Goal: Find specific page/section: Find specific page/section

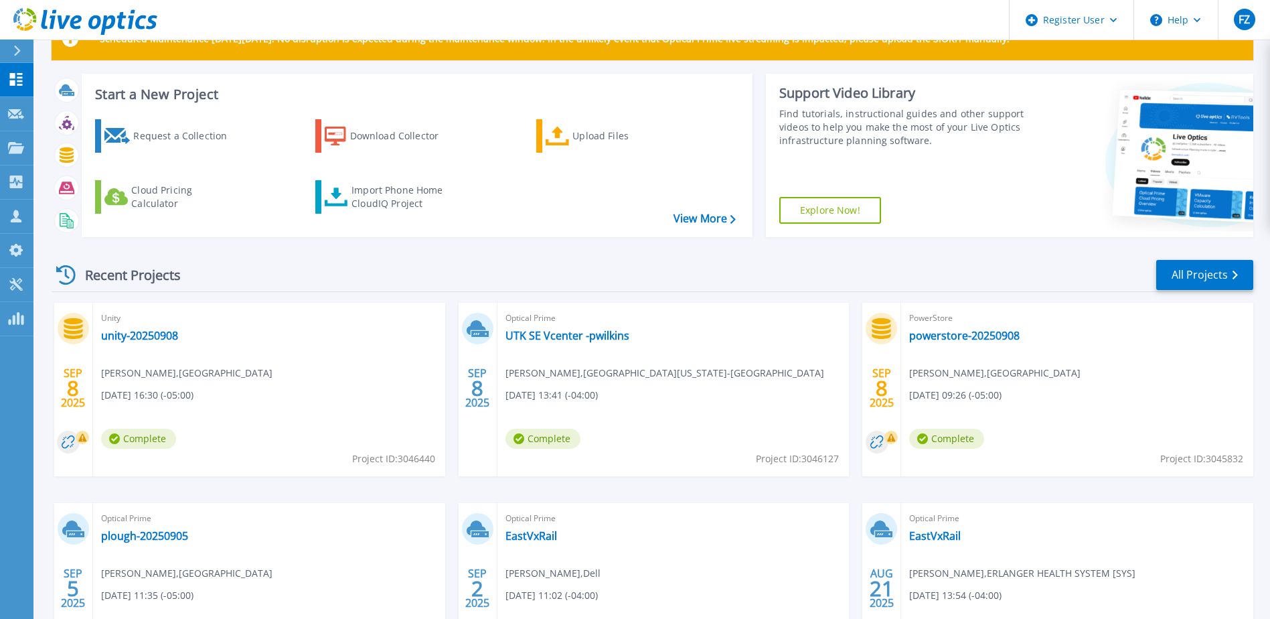
scroll to position [134, 0]
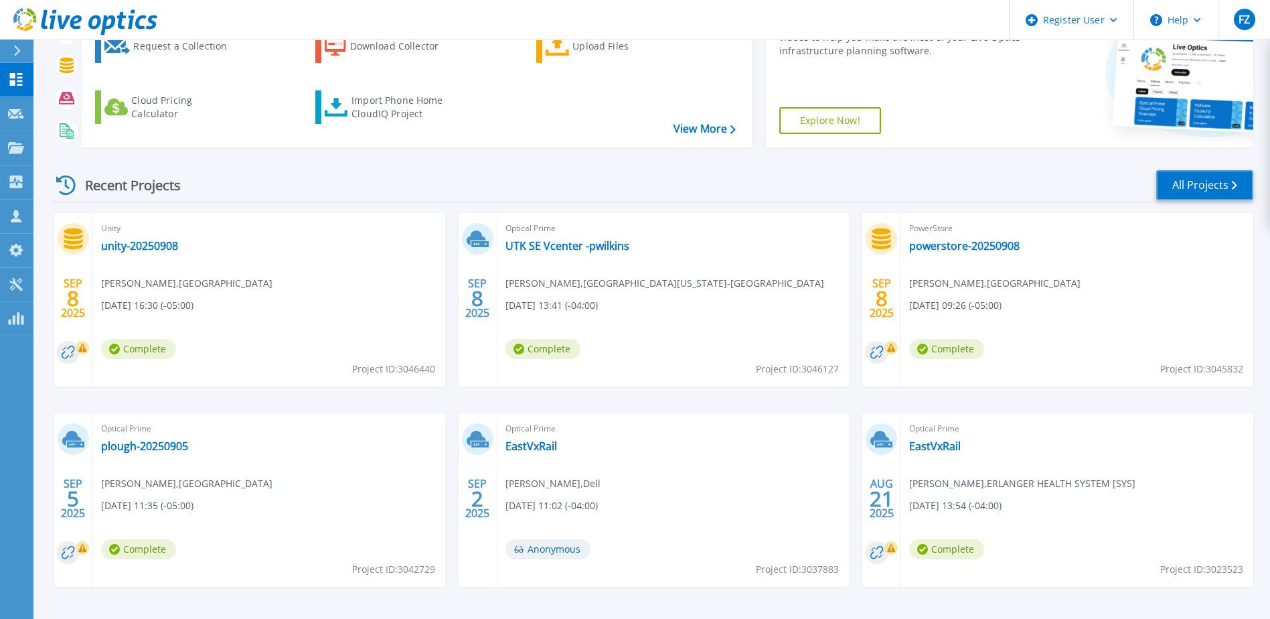
click at [1192, 181] on link "All Projects" at bounding box center [1204, 185] width 97 height 30
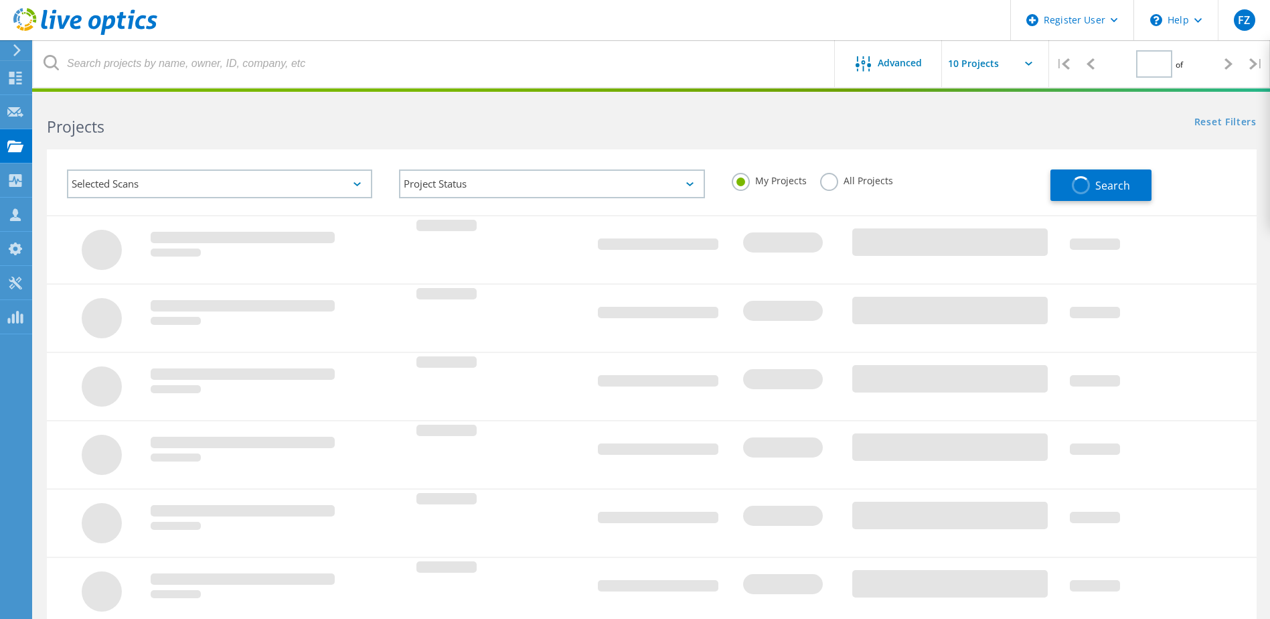
type input "1"
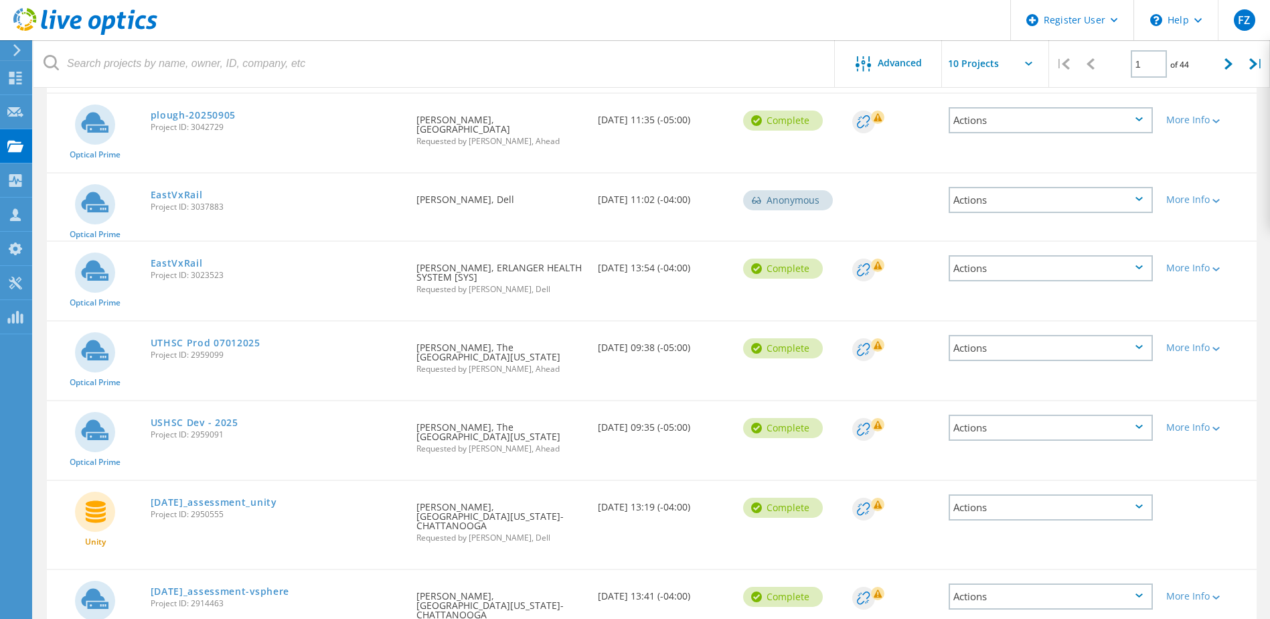
scroll to position [466, 0]
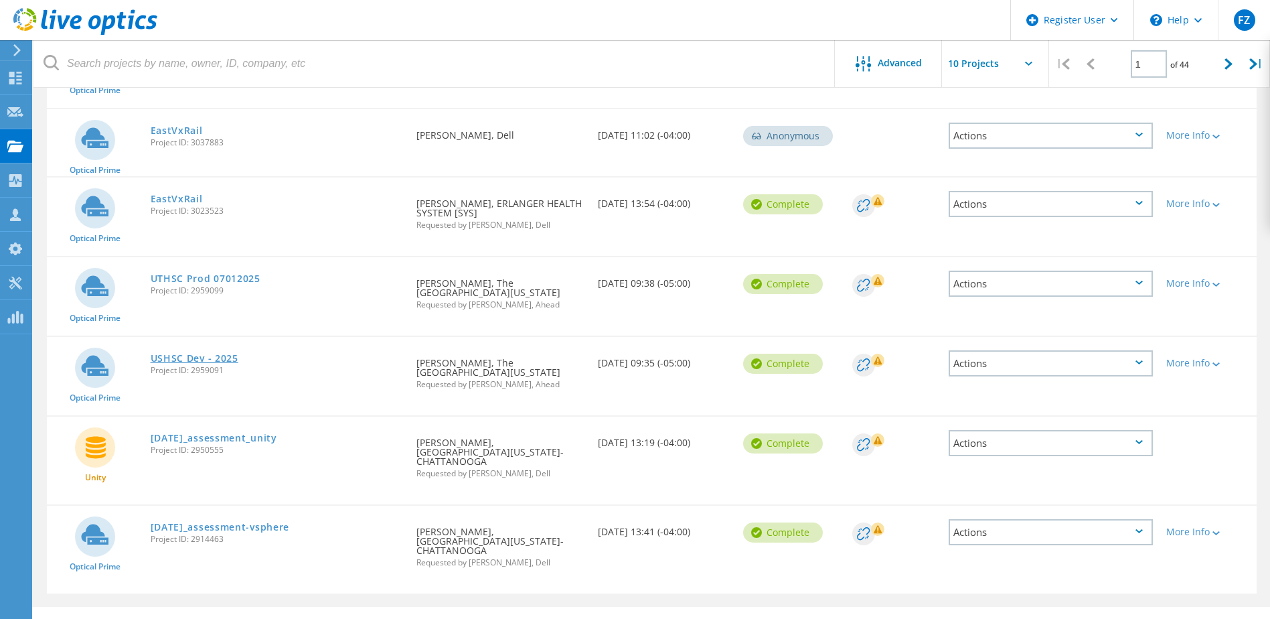
click at [189, 353] on link "USHSC Dev - 2025" at bounding box center [195, 357] width 88 height 9
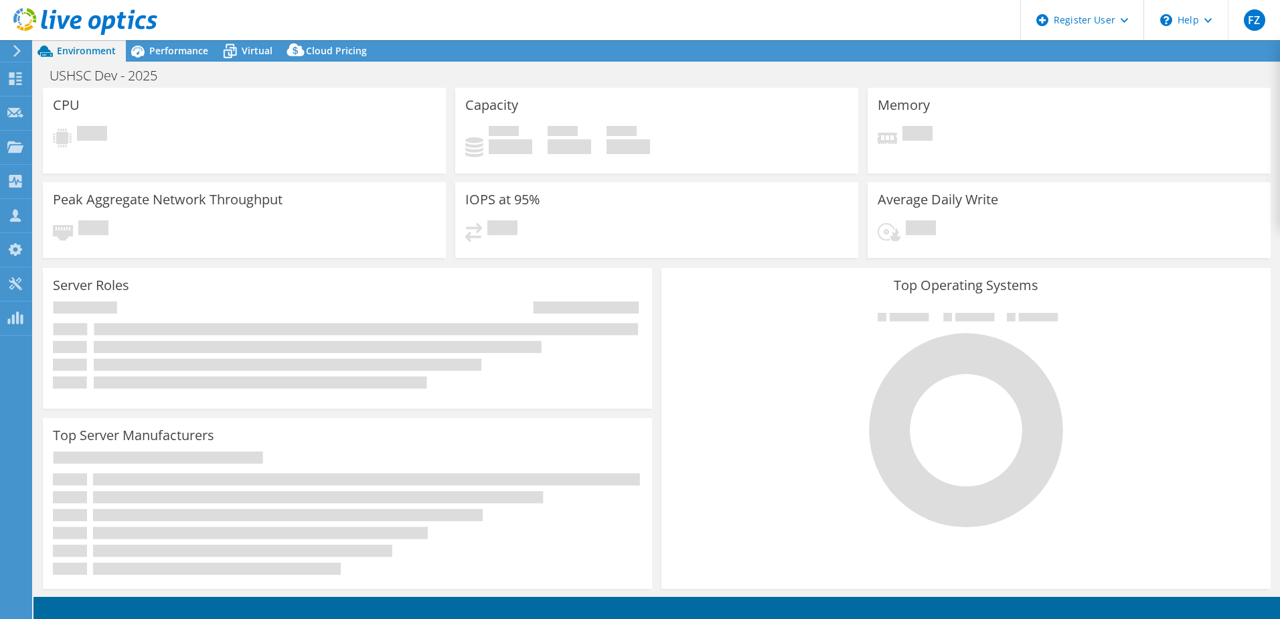
select select "USD"
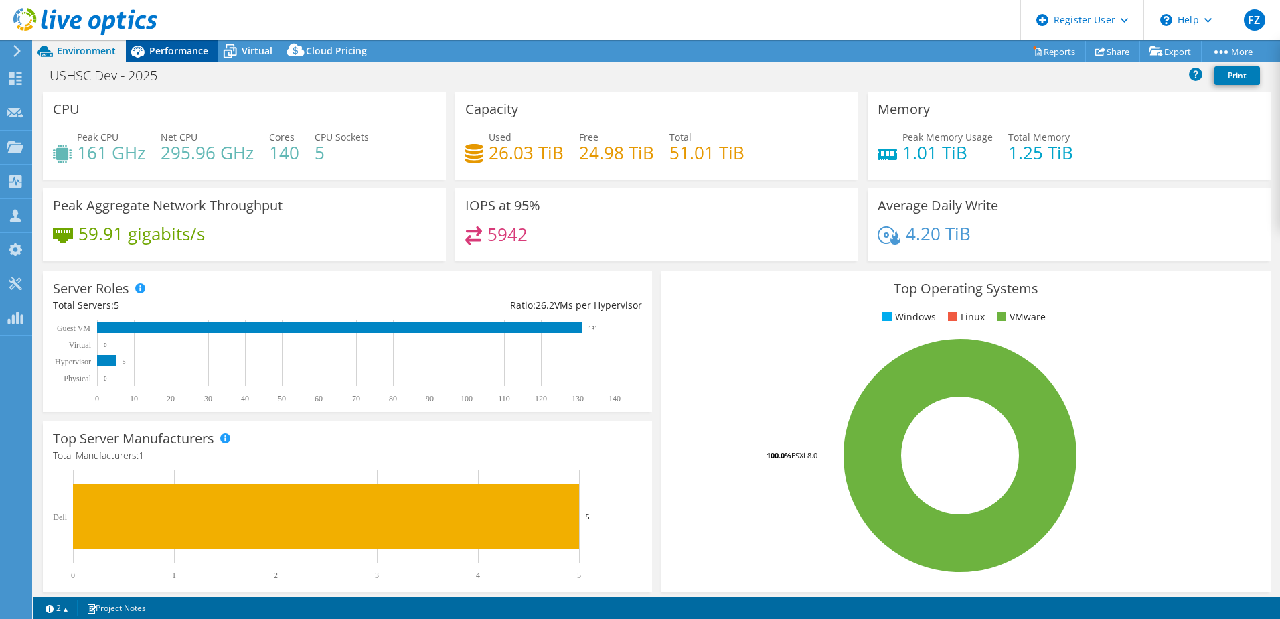
click at [178, 54] on span "Performance" at bounding box center [178, 50] width 59 height 13
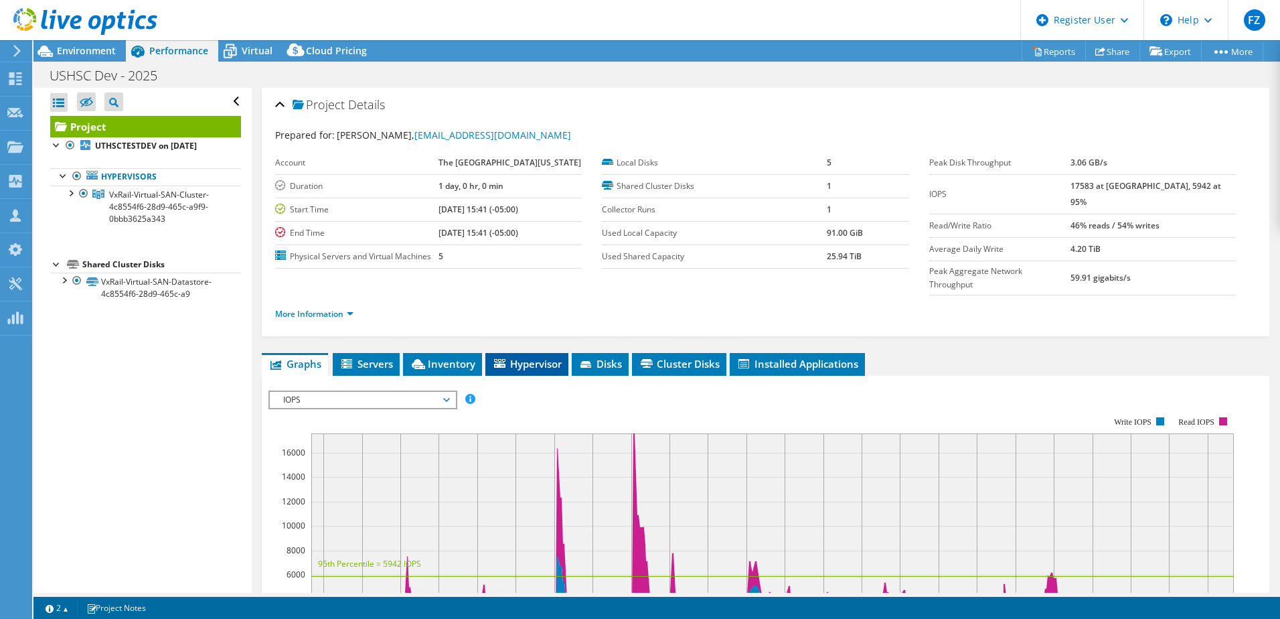
click at [505, 353] on li "Hypervisor" at bounding box center [526, 364] width 83 height 23
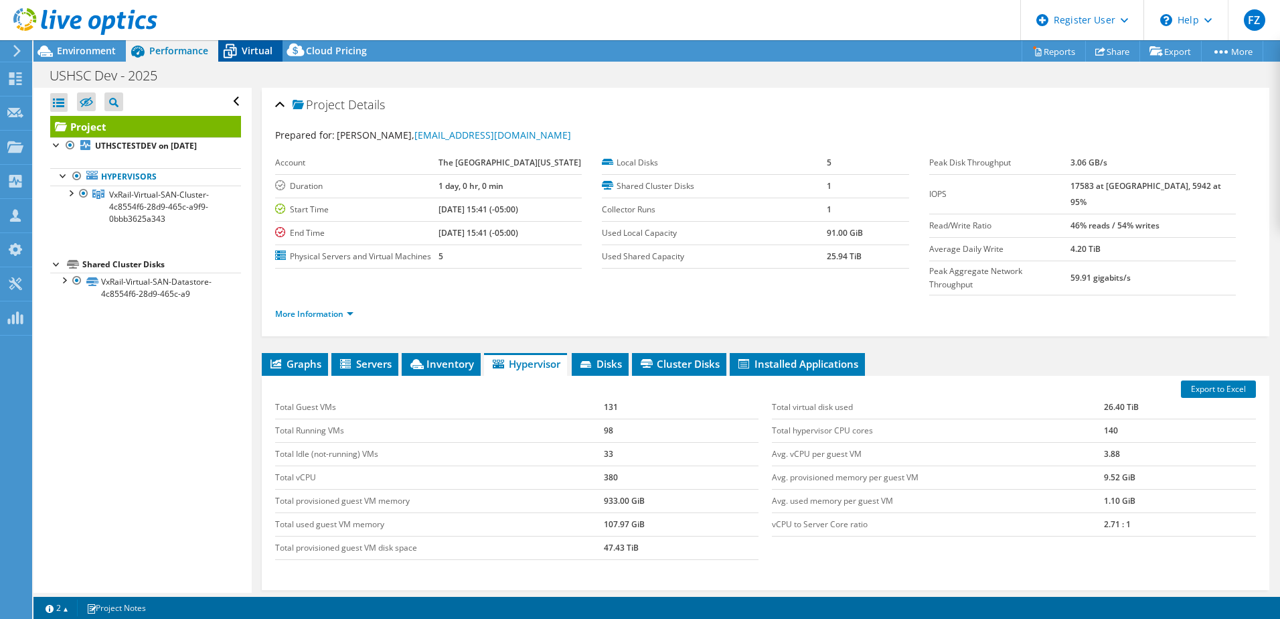
click at [252, 56] on span "Virtual" at bounding box center [257, 50] width 31 height 13
